Goal: Task Accomplishment & Management: Manage account settings

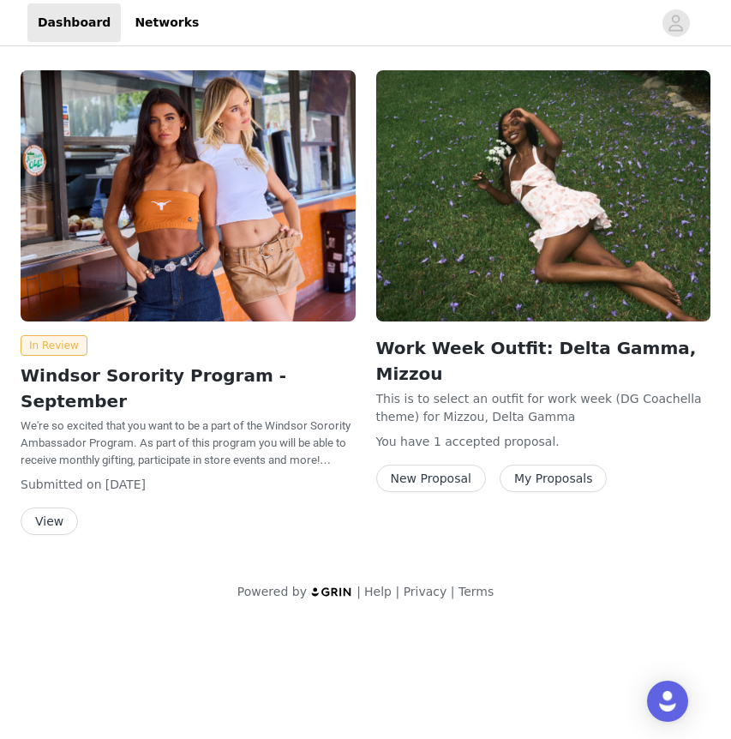
click at [526, 464] on button "My Proposals" at bounding box center [554, 477] width 108 height 27
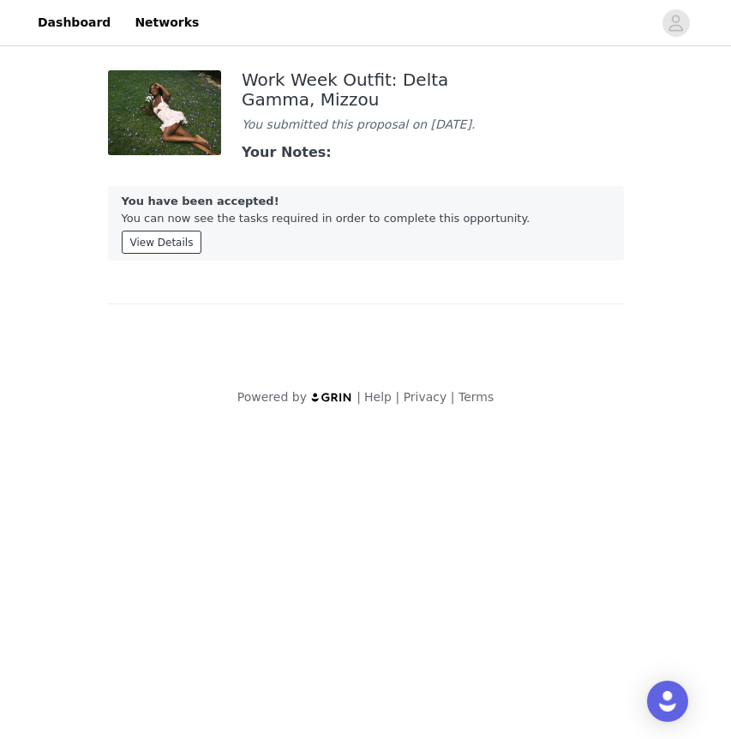
click at [161, 254] on button "View Details" at bounding box center [162, 241] width 81 height 23
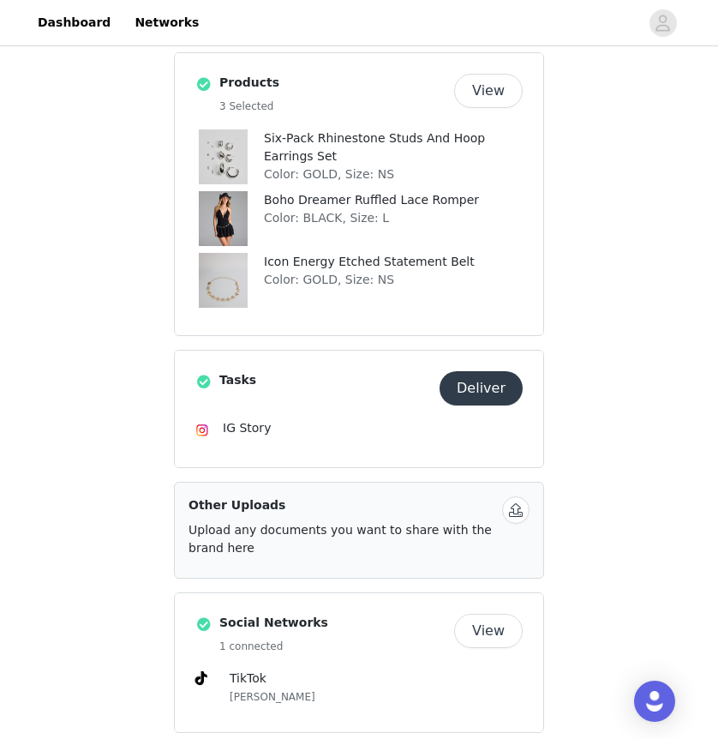
scroll to position [415, 0]
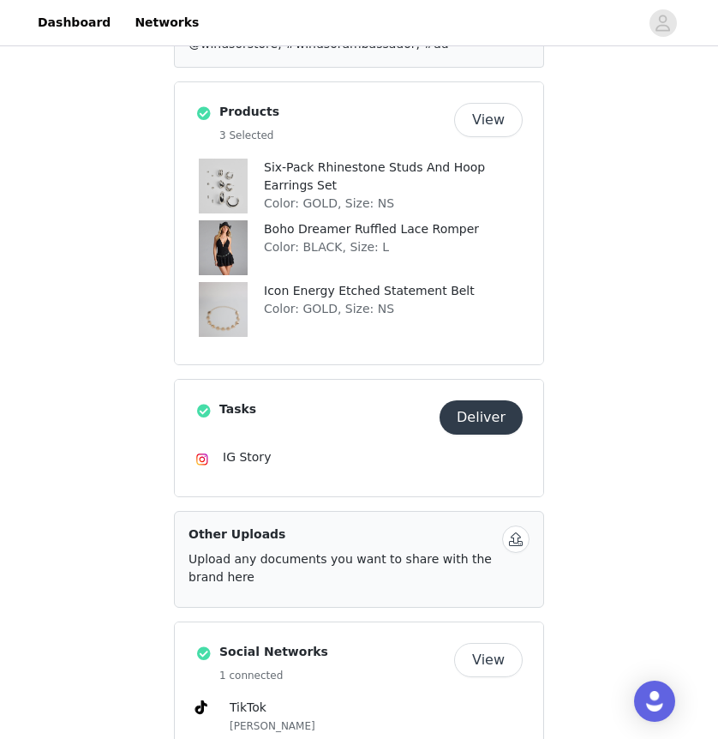
click at [481, 416] on button "Deliver" at bounding box center [481, 417] width 83 height 34
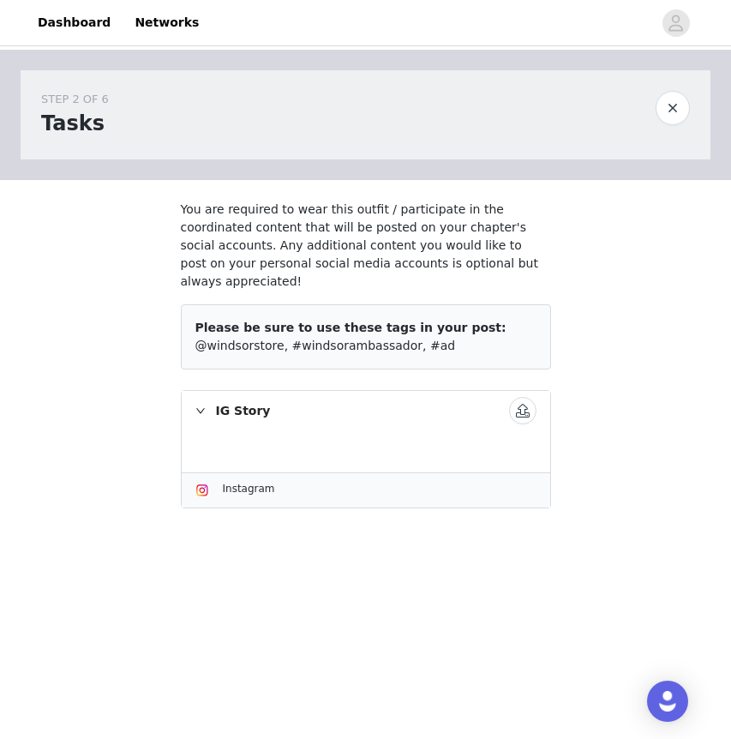
click at [527, 397] on button "button" at bounding box center [522, 410] width 27 height 27
